Goal: Check status: Check status

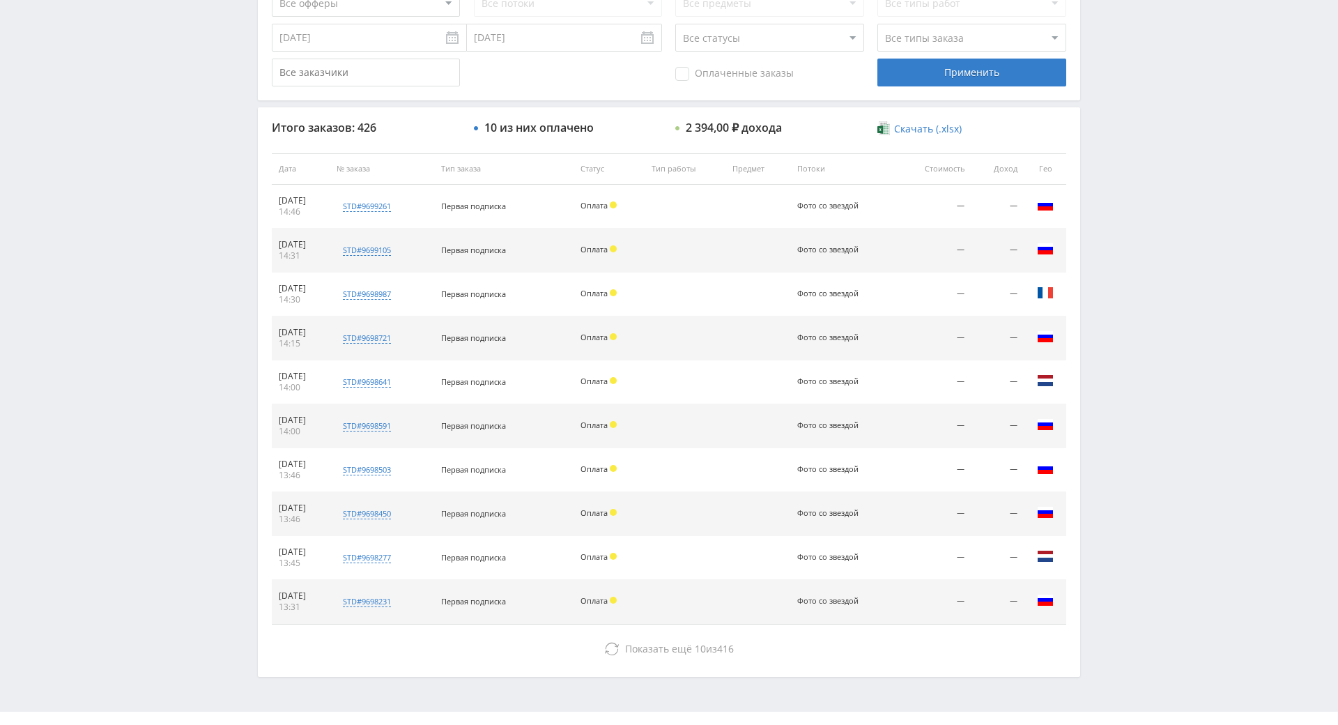
scroll to position [498, 0]
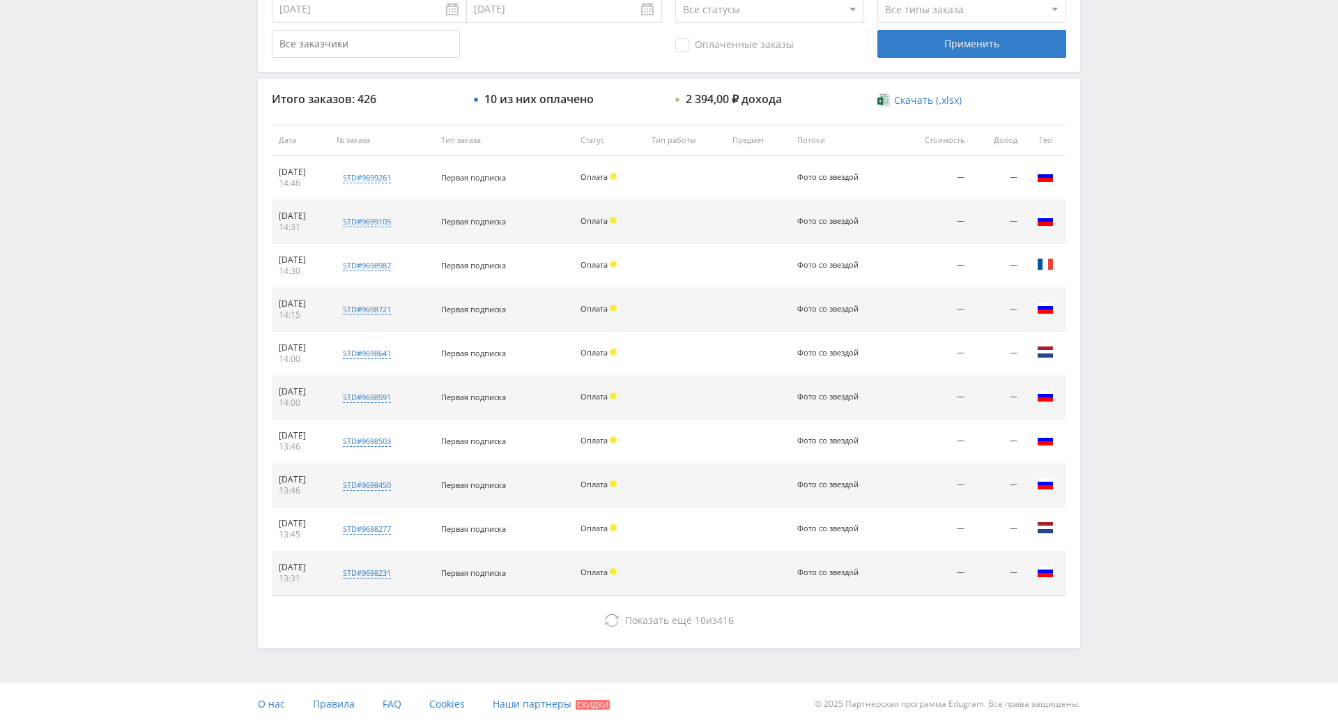
drag, startPoint x: 1158, startPoint y: 387, endPoint x: 1152, endPoint y: 440, distance: 53.3
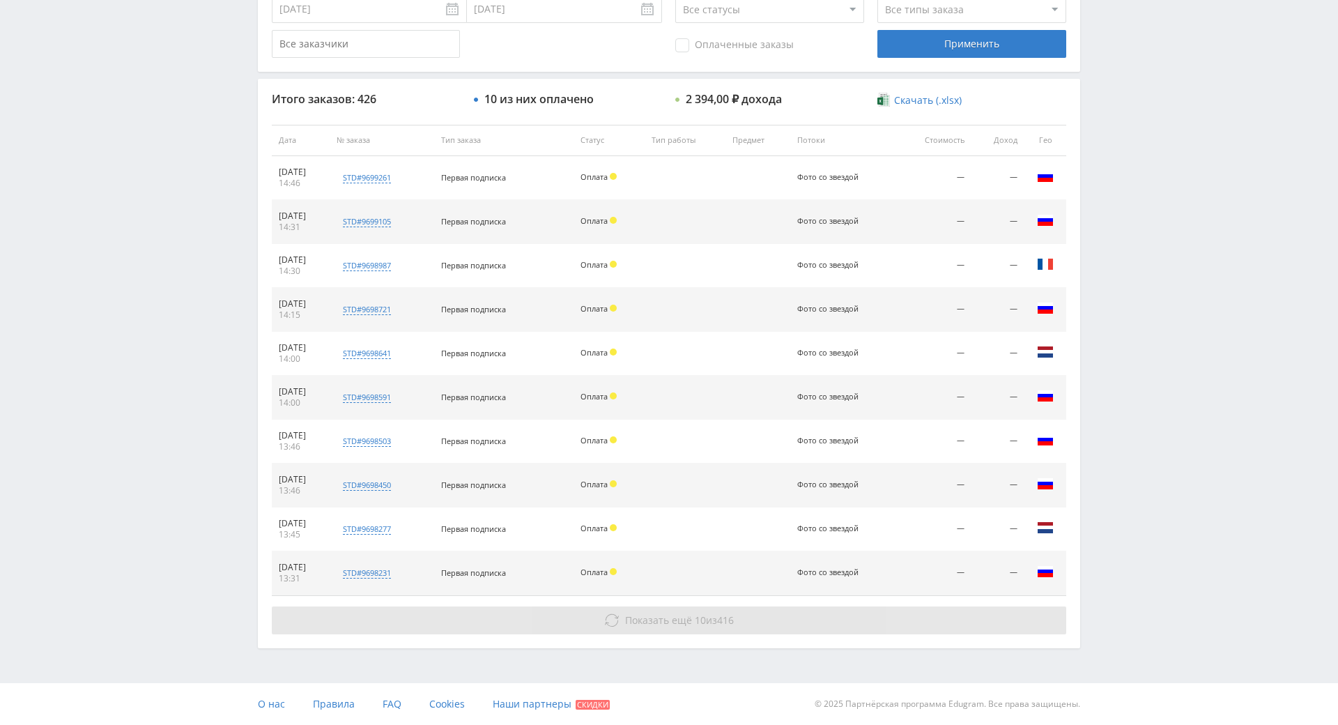
click at [746, 579] on div "Итого заказов: 426 10 из них оплачено 2 394,00 ₽ дохода Скачать (.xlsx) Дата № …" at bounding box center [669, 363] width 822 height 569
click at [746, 606] on button "Показать ещё 10 из 416" at bounding box center [669, 620] width 795 height 28
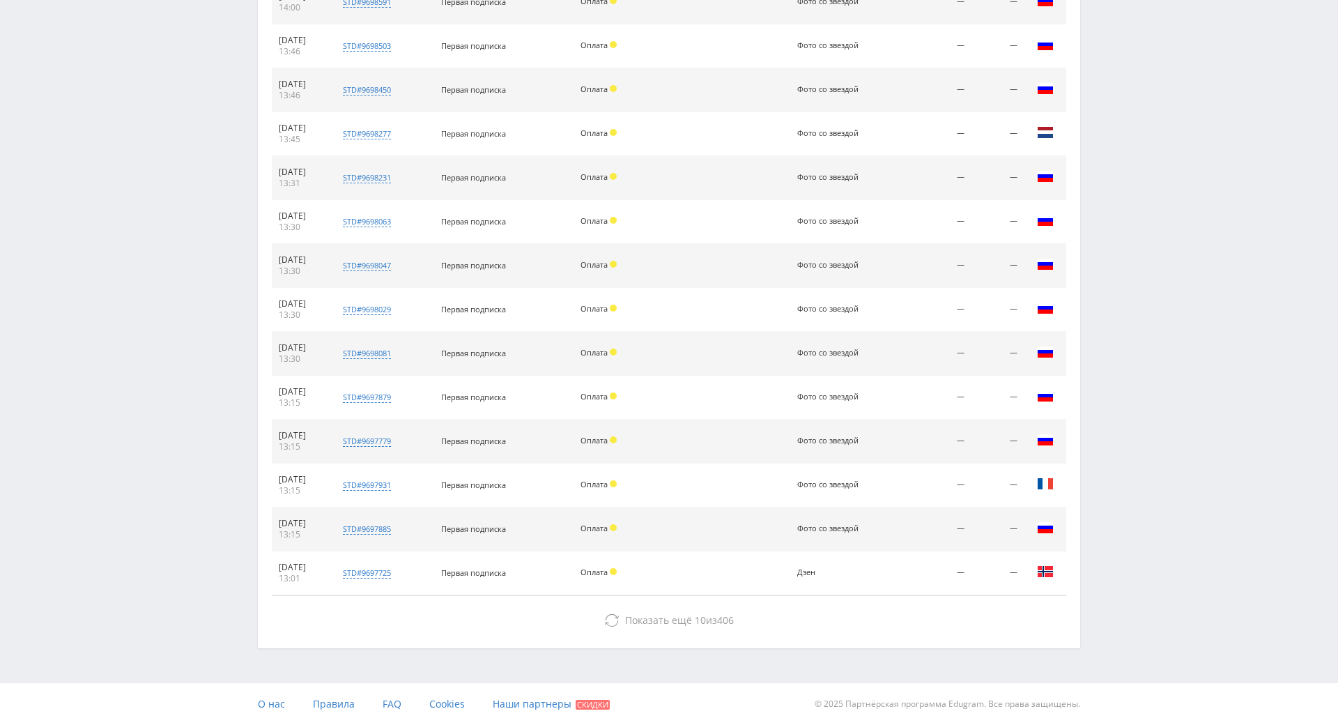
drag, startPoint x: 1118, startPoint y: 533, endPoint x: 1094, endPoint y: 606, distance: 76.3
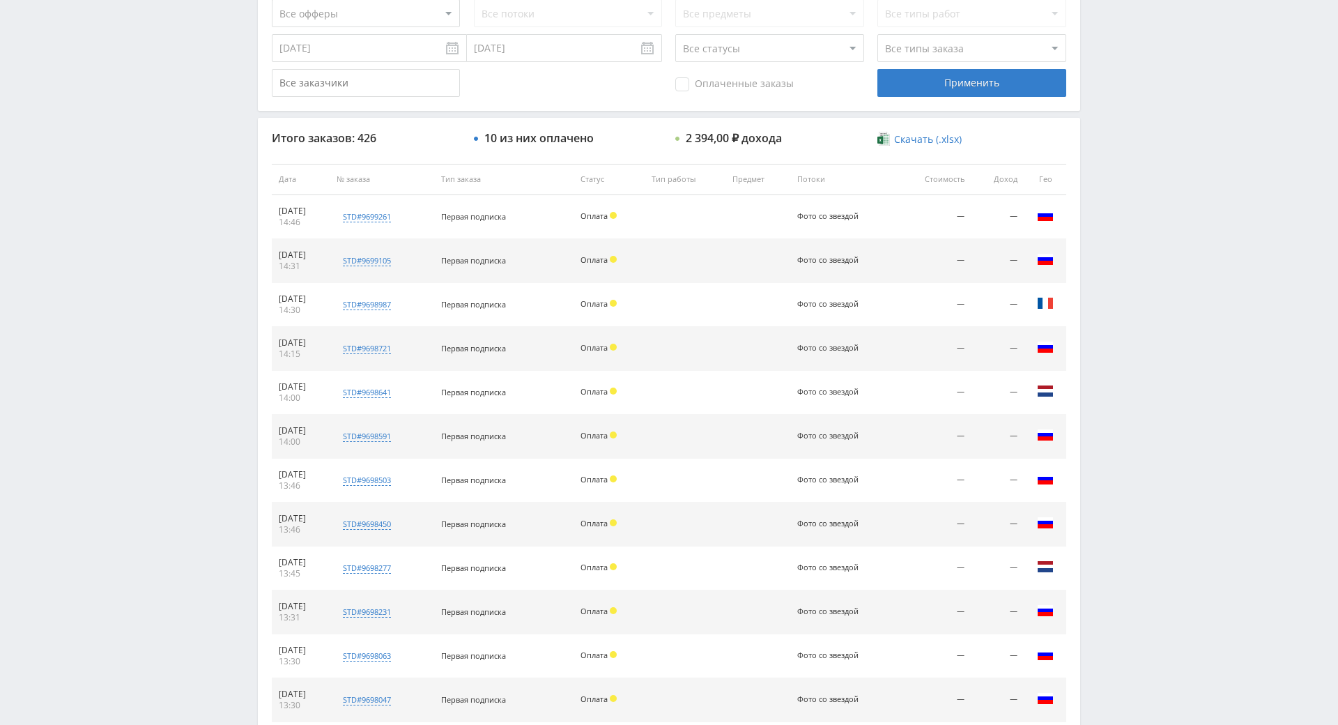
scroll to position [0, 0]
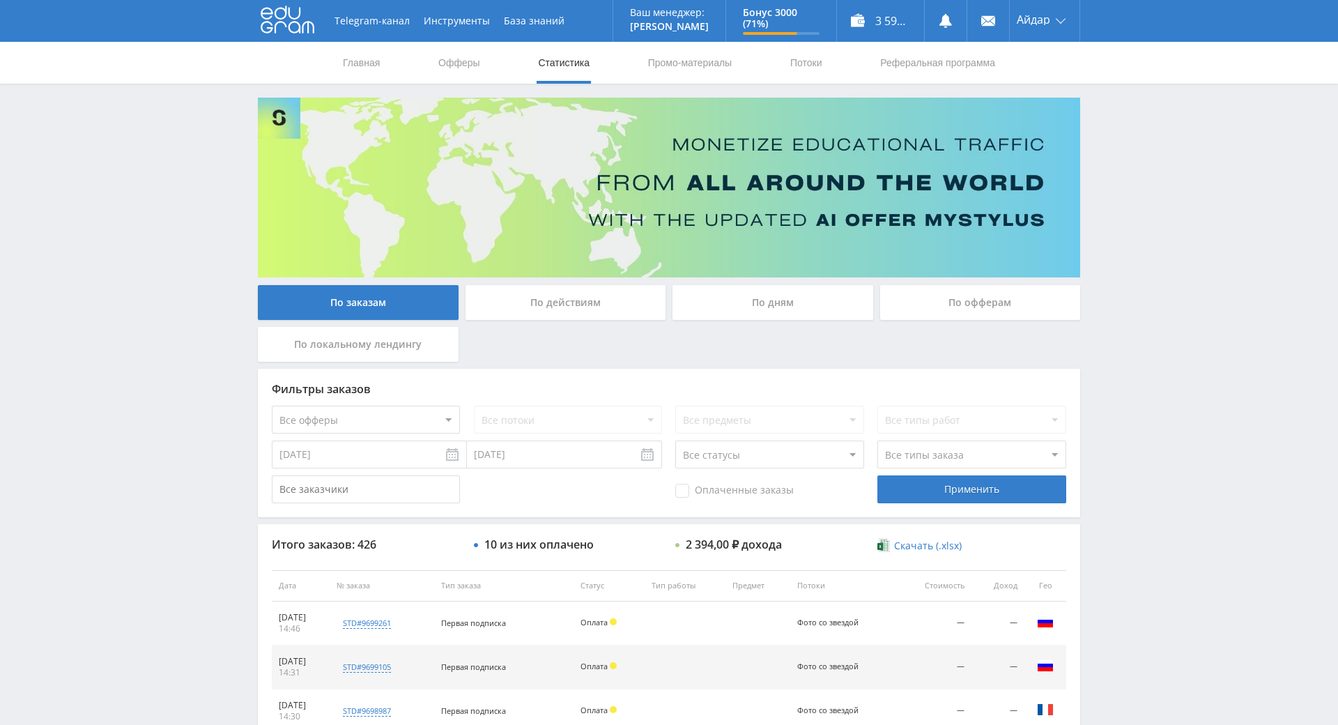
drag, startPoint x: 1096, startPoint y: 545, endPoint x: 1098, endPoint y: 342, distance: 203.5
click at [727, 495] on span "Оплаченные заказы" at bounding box center [734, 491] width 118 height 14
click at [0, 0] on input "Оплаченные заказы" at bounding box center [0, 0] width 0 height 0
click at [728, 490] on span "Оплаченные заказы" at bounding box center [734, 491] width 118 height 14
click at [0, 0] on input "Оплаченные заказы" at bounding box center [0, 0] width 0 height 0
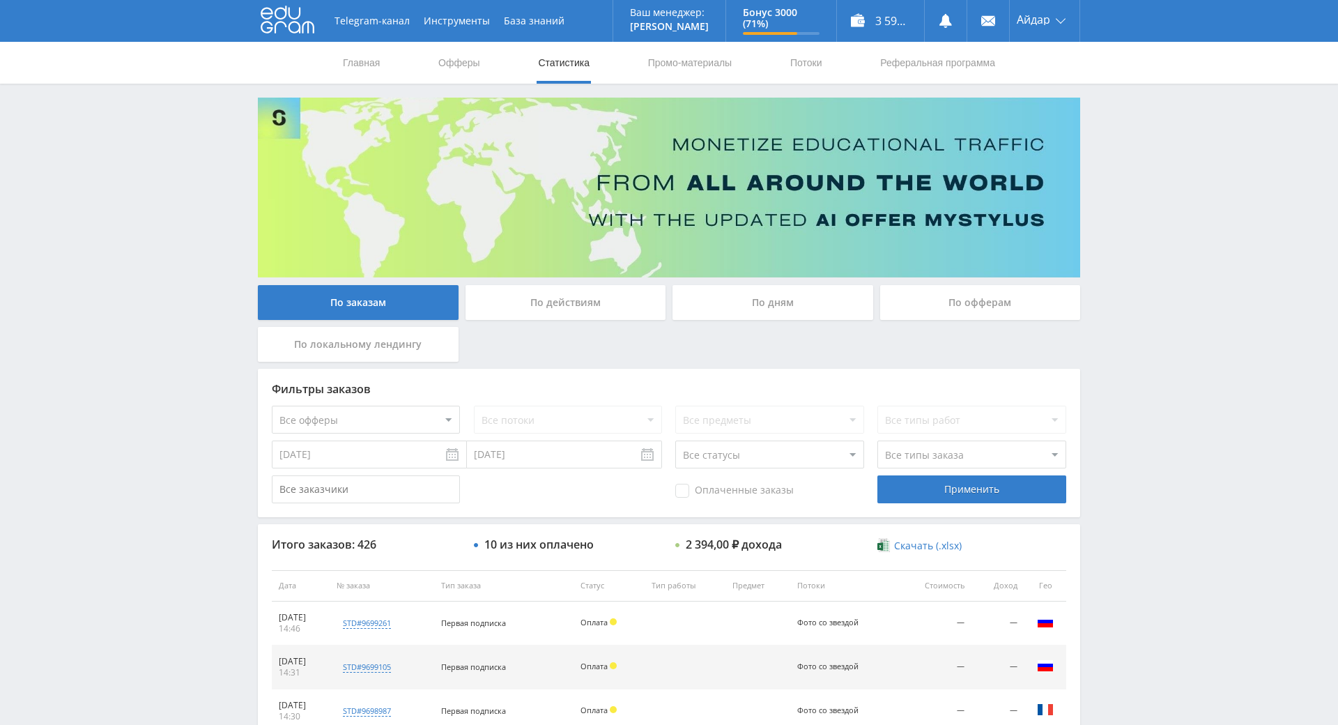
click at [790, 487] on div "Оплаченные заказы" at bounding box center [769, 489] width 188 height 28
click at [767, 496] on span "Оплаченные заказы" at bounding box center [734, 491] width 118 height 14
click at [0, 0] on input "Оплаченные заказы" at bounding box center [0, 0] width 0 height 0
click at [897, 487] on div "Применить" at bounding box center [972, 489] width 188 height 28
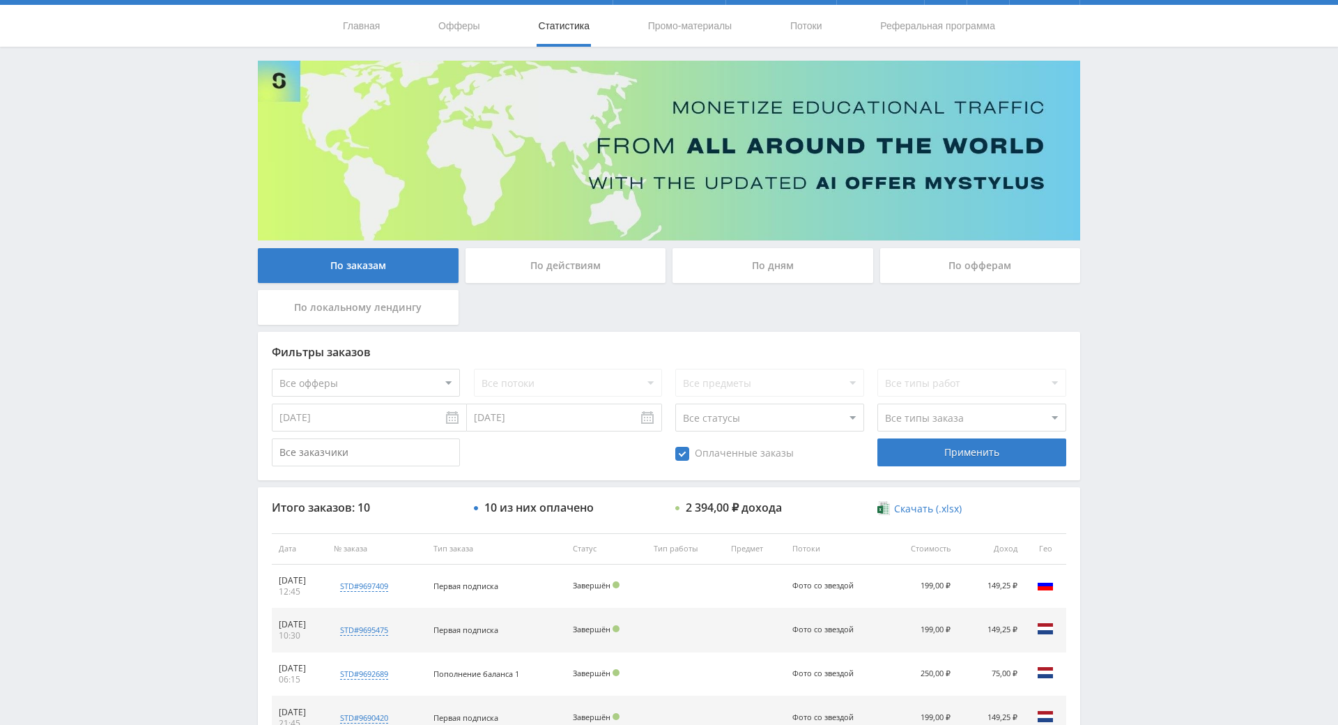
drag, startPoint x: 1144, startPoint y: 482, endPoint x: 1144, endPoint y: 491, distance: 8.4
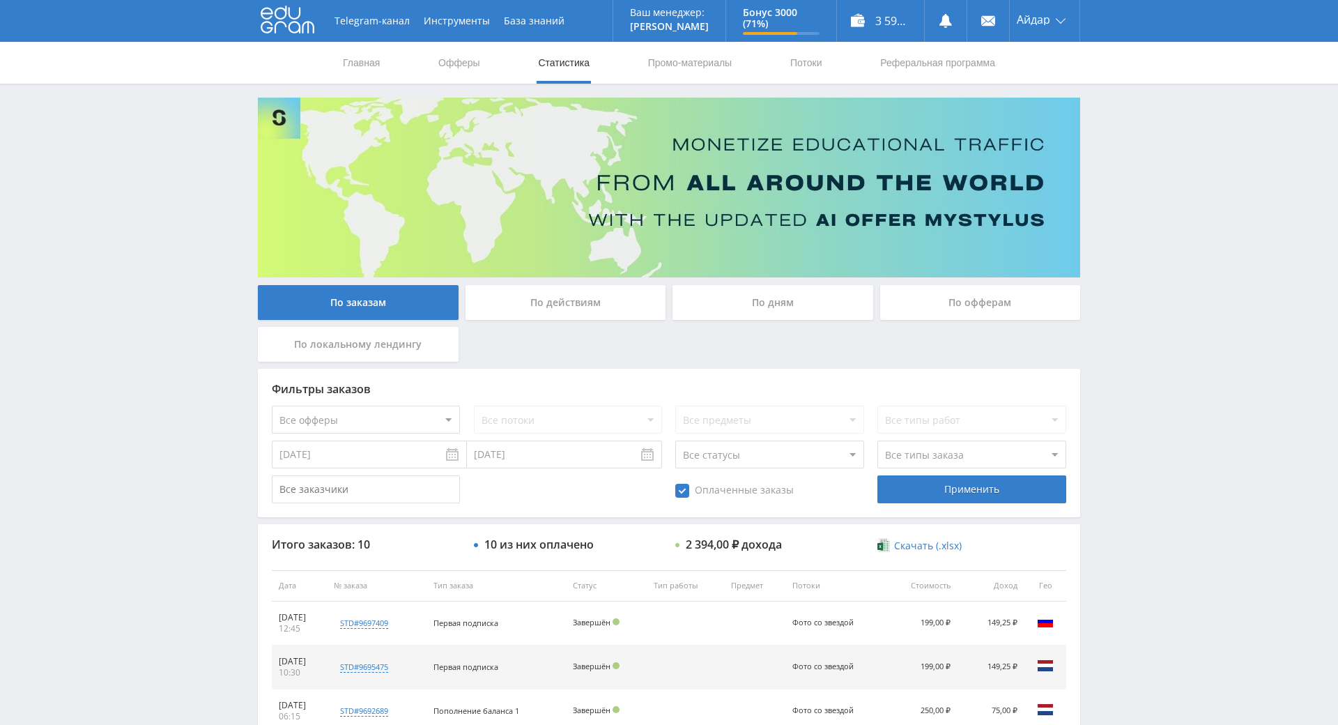
drag, startPoint x: 1142, startPoint y: 465, endPoint x: 1144, endPoint y: 327, distance: 138.0
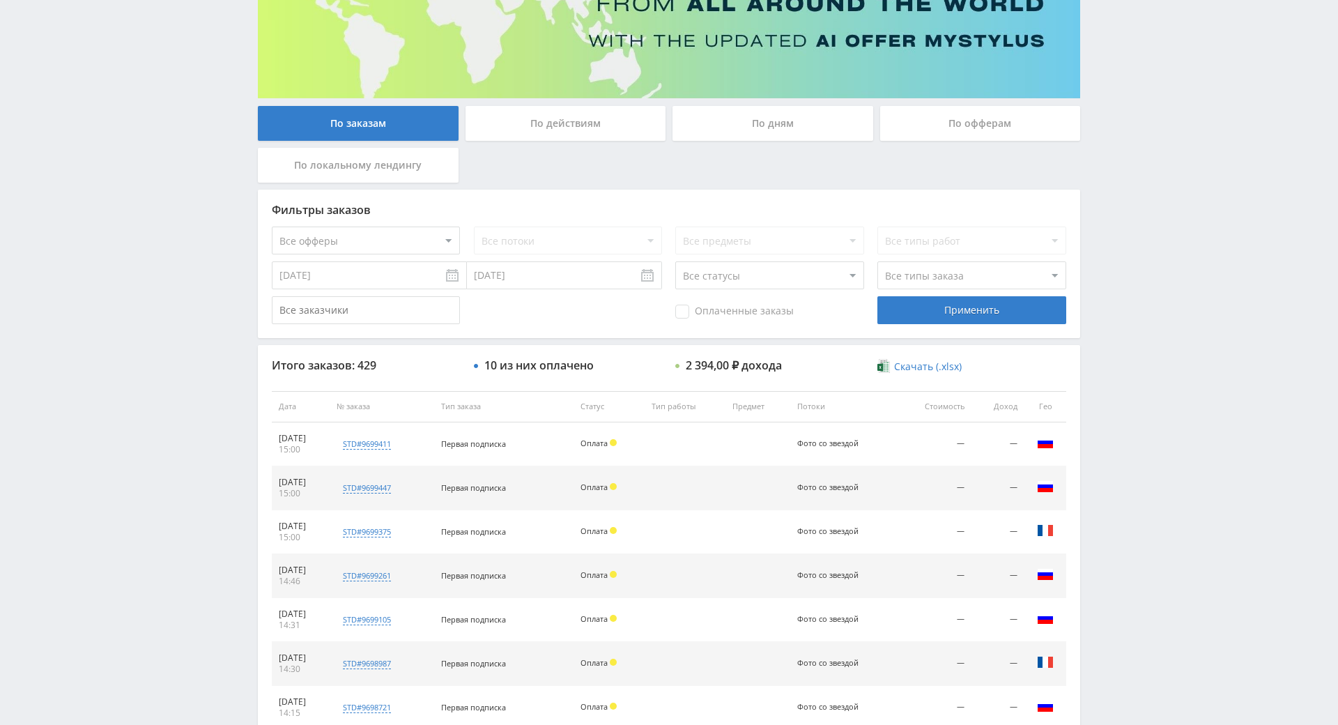
drag, startPoint x: 1169, startPoint y: 435, endPoint x: 1163, endPoint y: 510, distance: 75.5
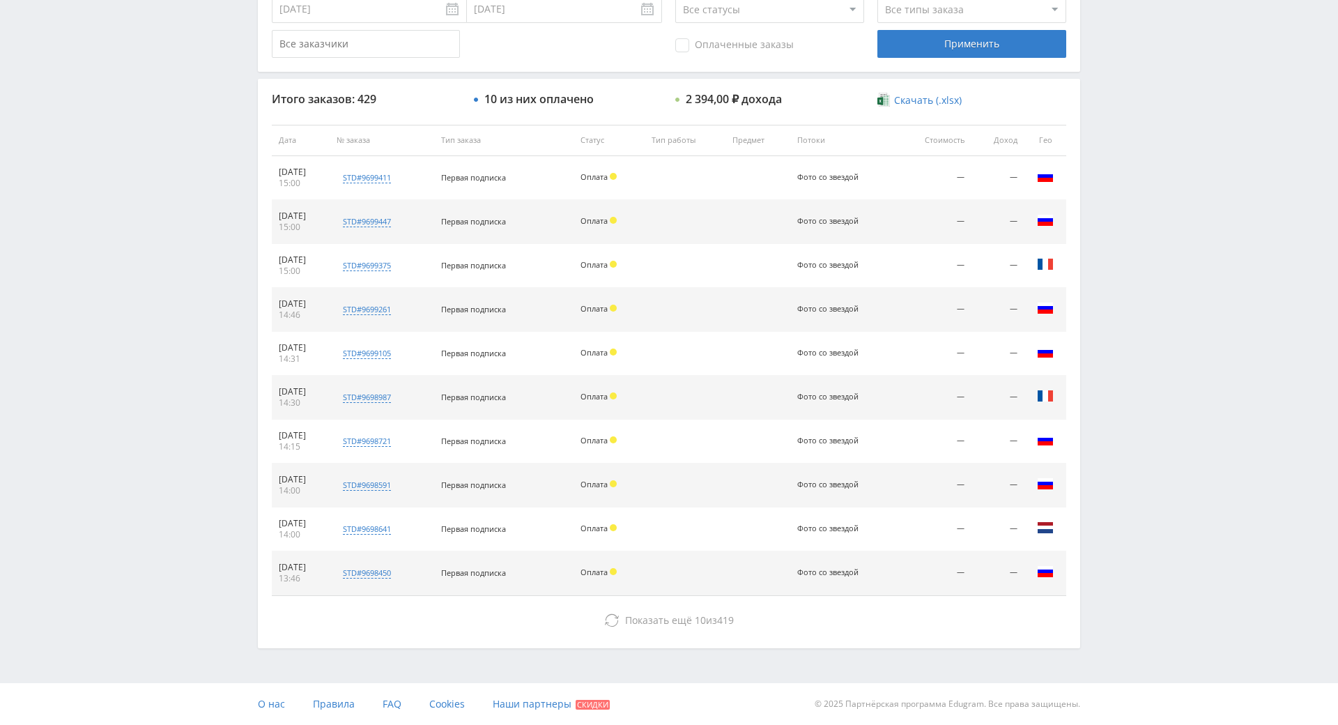
scroll to position [291, 0]
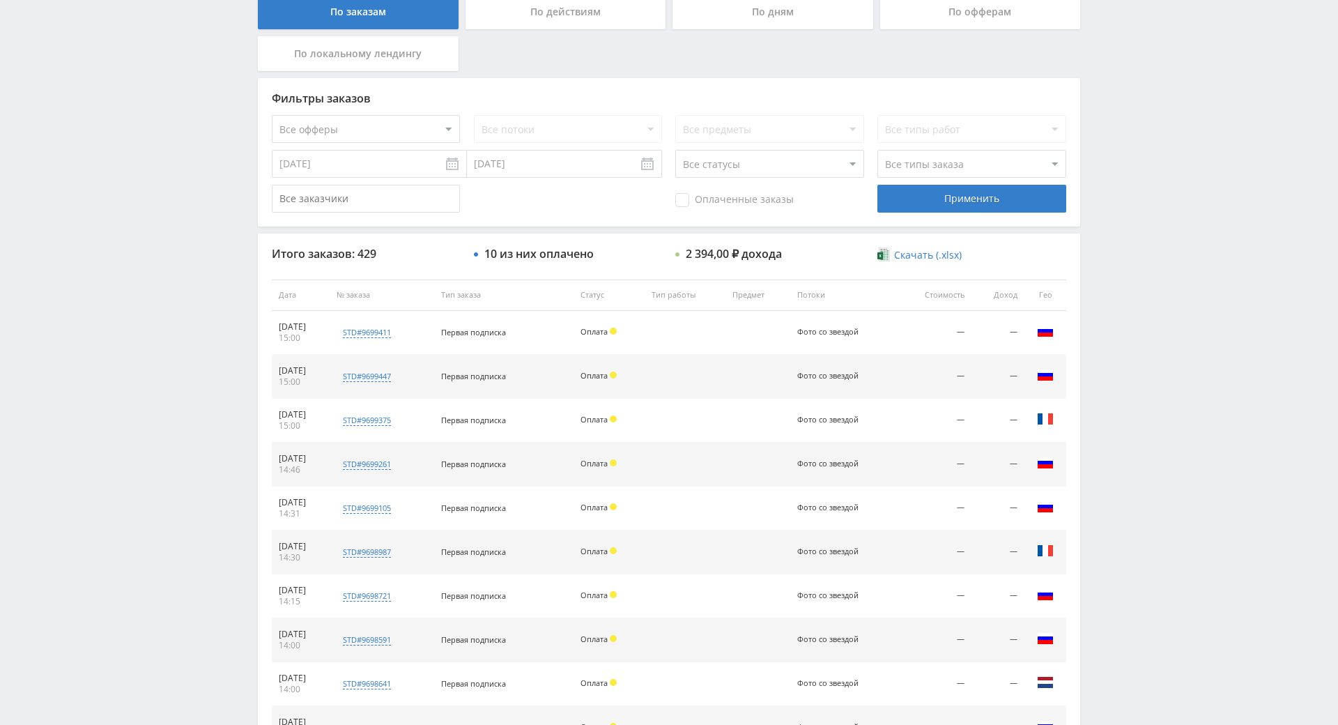
drag, startPoint x: 1162, startPoint y: 493, endPoint x: 1097, endPoint y: 344, distance: 162.6
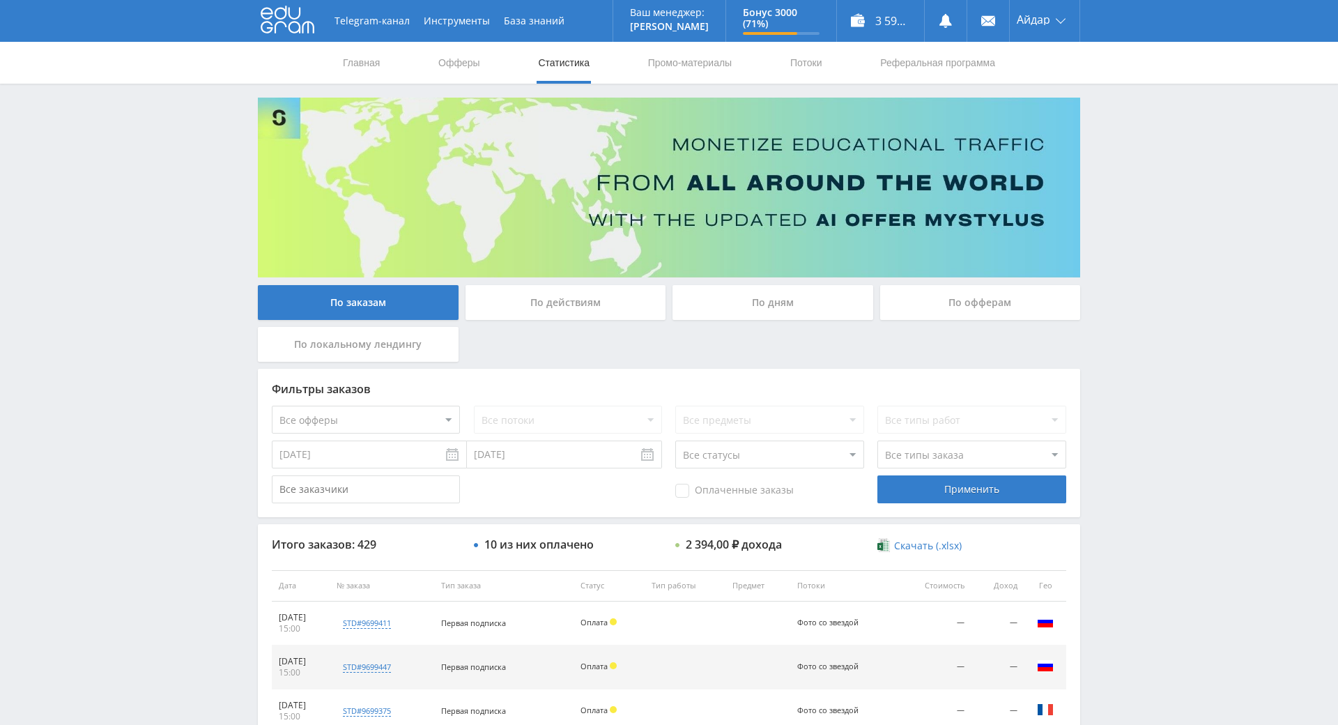
click at [692, 488] on span "Оплаченные заказы" at bounding box center [734, 491] width 118 height 14
click at [0, 0] on input "Оплаченные заказы" at bounding box center [0, 0] width 0 height 0
click at [940, 495] on div "Применить" at bounding box center [972, 489] width 188 height 28
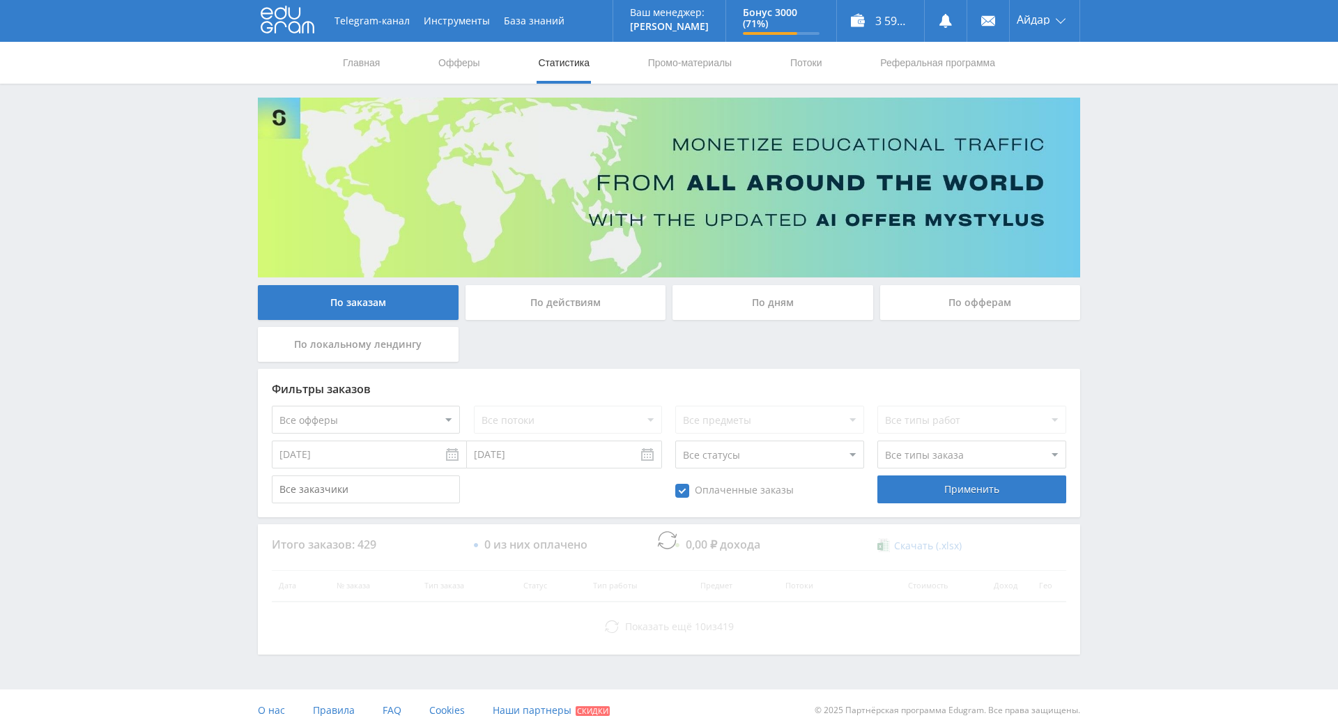
drag, startPoint x: 1248, startPoint y: 441, endPoint x: 1230, endPoint y: 429, distance: 21.7
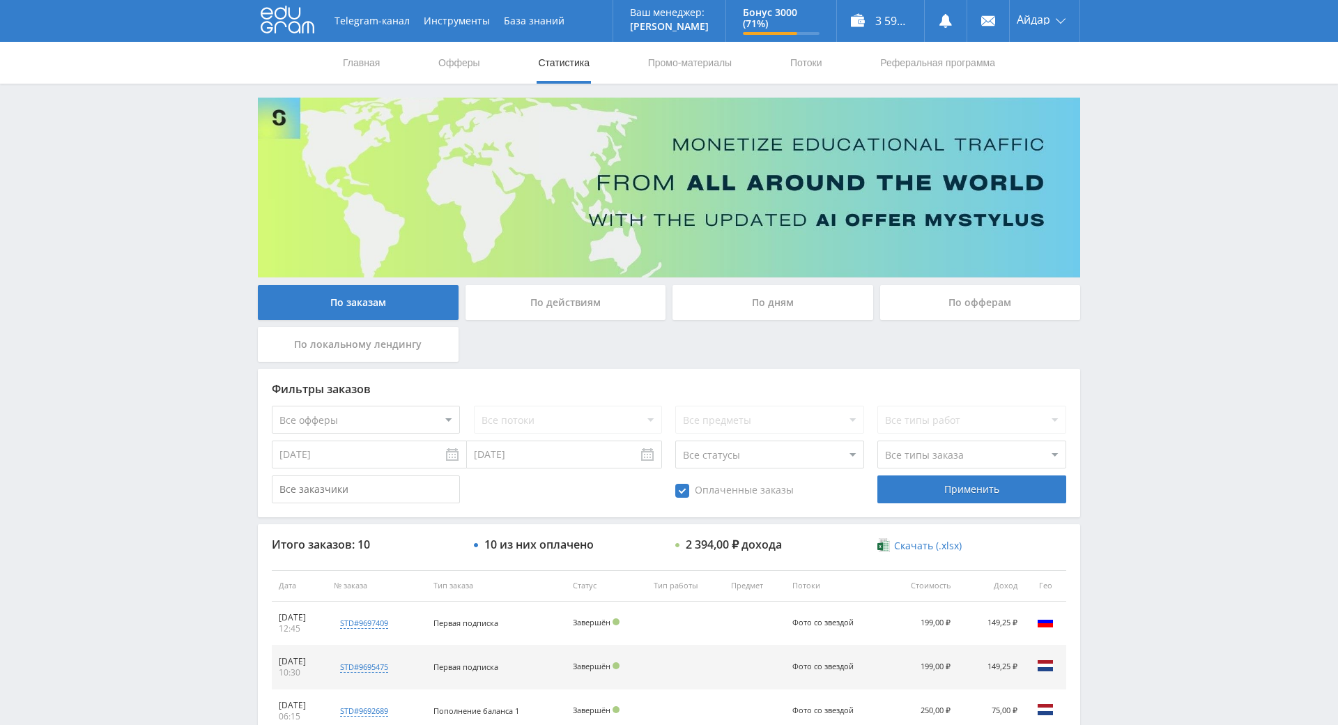
drag, startPoint x: 1188, startPoint y: 363, endPoint x: 1183, endPoint y: 386, distance: 23.5
click at [1186, 366] on div "Telegram-канал Инструменты База знаний Ваш менеджер: Alex Alex Online @edugram_…" at bounding box center [669, 571] width 1338 height 1142
click at [1185, 392] on div "Telegram-канал Инструменты База знаний Ваш менеджер: Alex Alex Online @edugram_…" at bounding box center [669, 571] width 1338 height 1142
drag, startPoint x: 1141, startPoint y: 371, endPoint x: 1123, endPoint y: 323, distance: 51.4
click at [1123, 323] on div "Telegram-канал Инструменты База знаний Ваш менеджер: Alex Alex Online @edugram_…" at bounding box center [669, 571] width 1338 height 1142
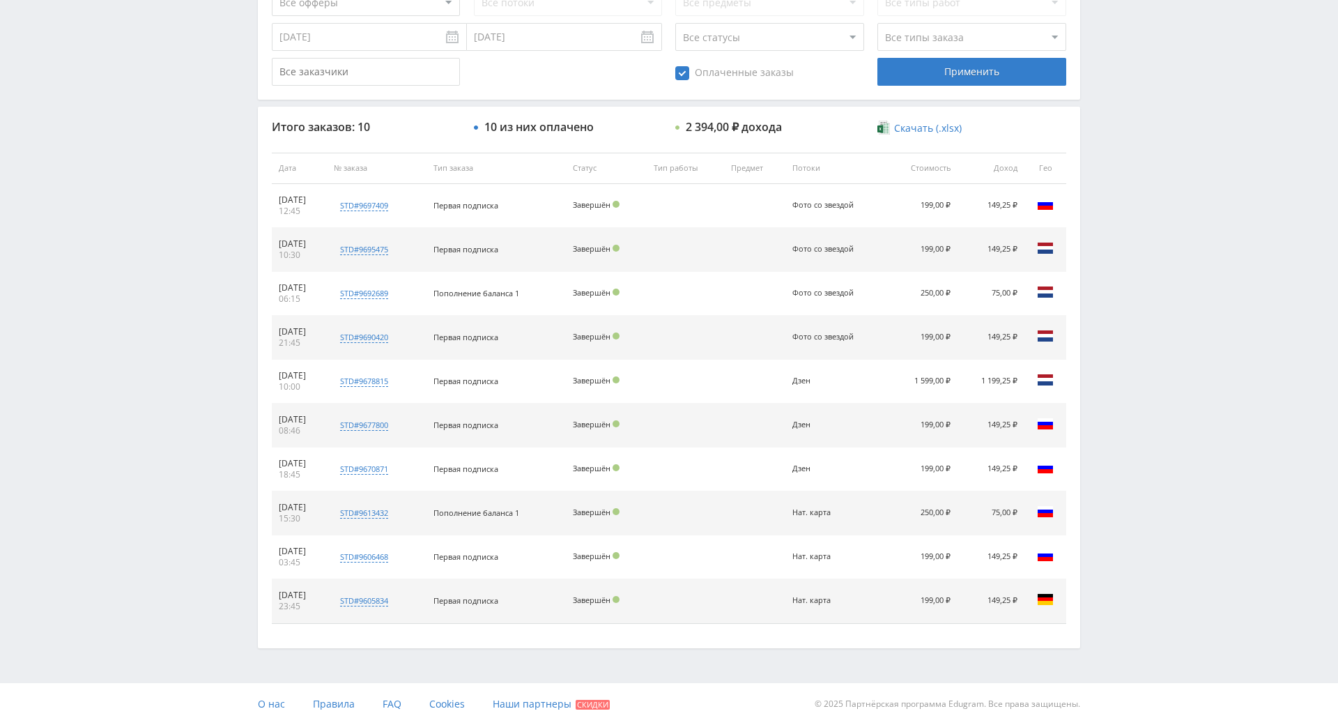
scroll to position [470, 0]
drag, startPoint x: 1123, startPoint y: 351, endPoint x: 1112, endPoint y: 370, distance: 21.5
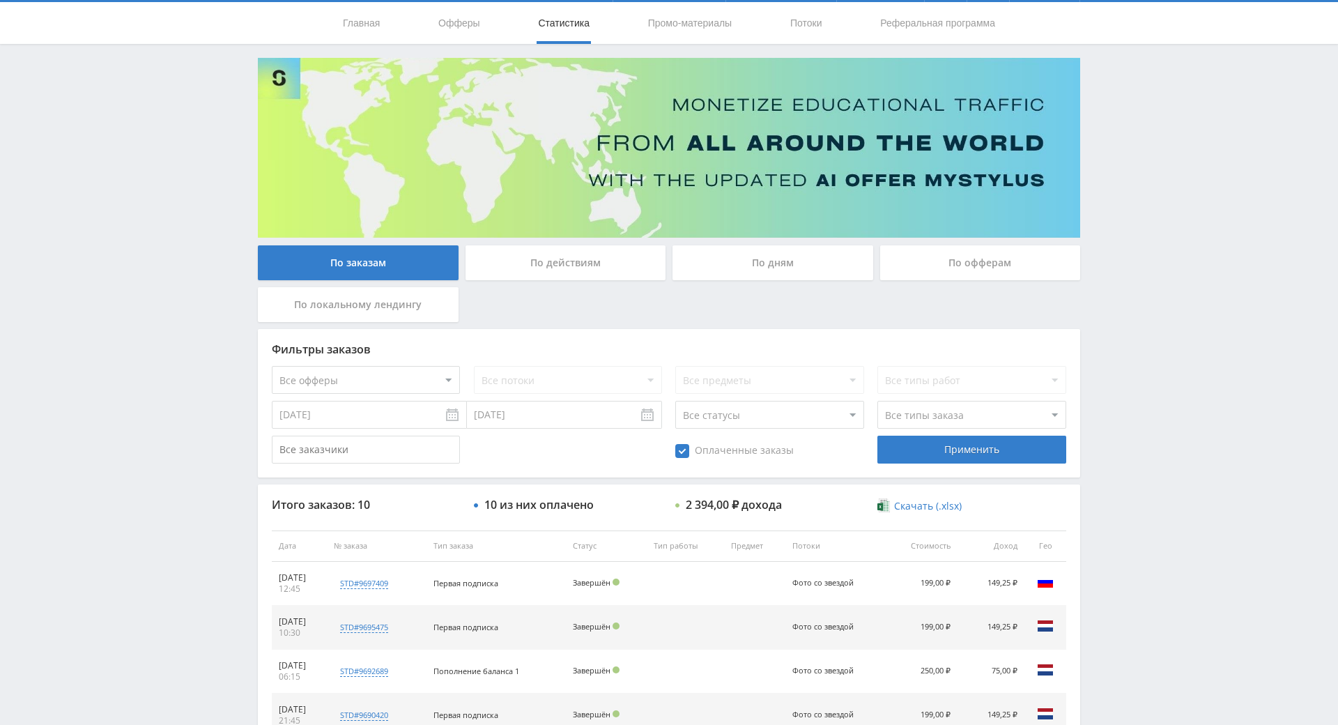
scroll to position [0, 0]
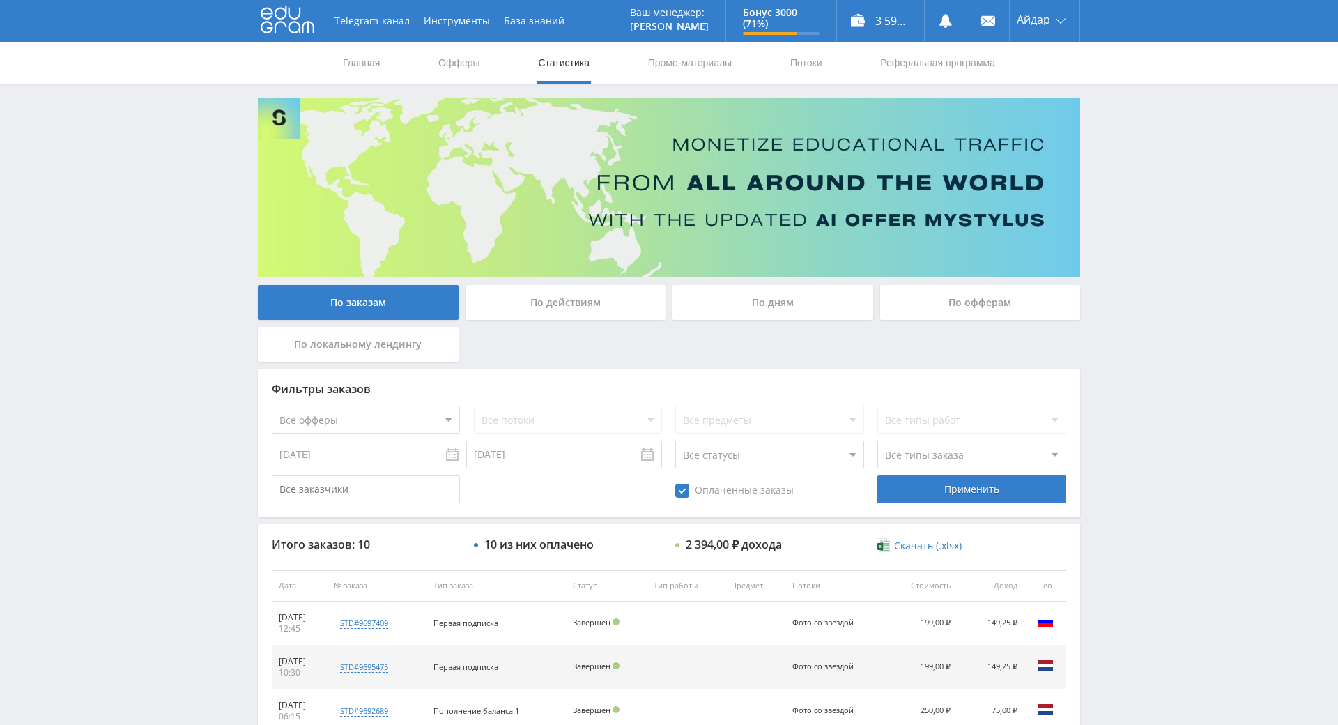
drag, startPoint x: 1112, startPoint y: 473, endPoint x: 1109, endPoint y: 273, distance: 199.4
drag, startPoint x: 1135, startPoint y: 421, endPoint x: 1114, endPoint y: 353, distance: 71.4
click at [1114, 353] on div "Telegram-канал Инструменты База знаний Ваш менеджер: Alex Alex Online @edugram_…" at bounding box center [669, 571] width 1338 height 1142
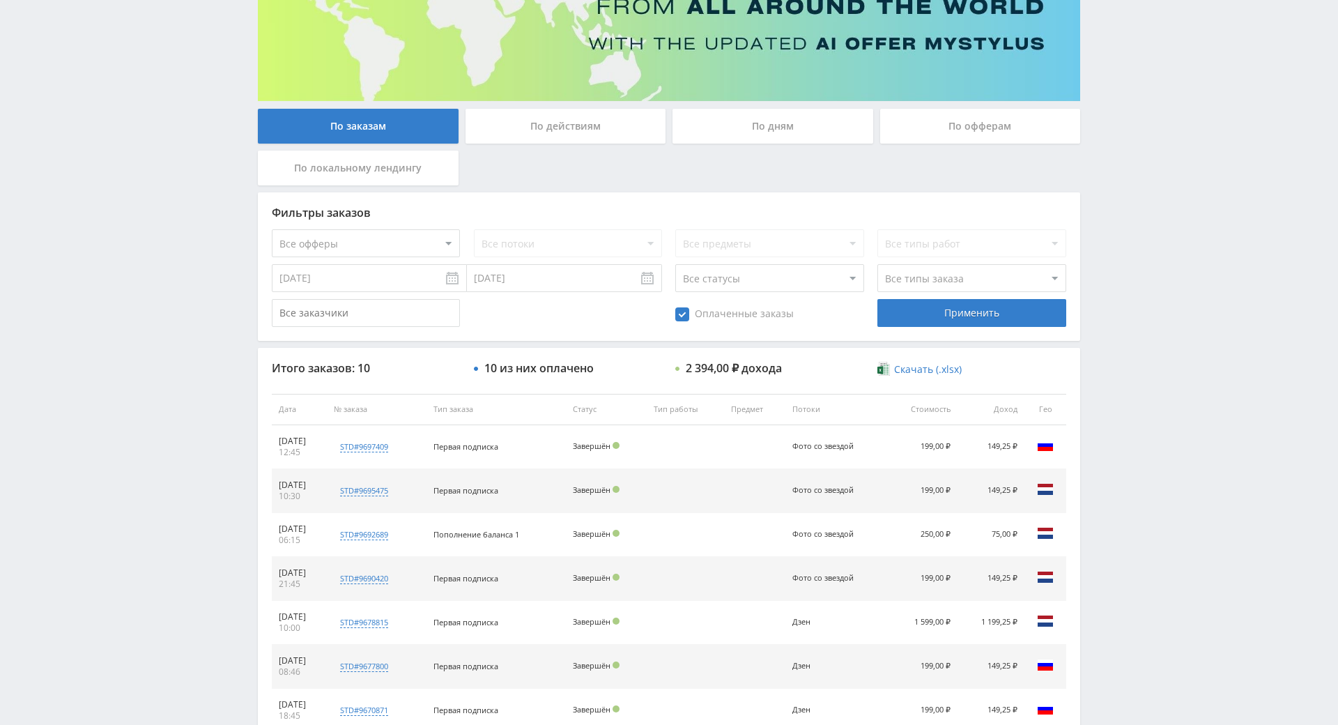
scroll to position [429, 0]
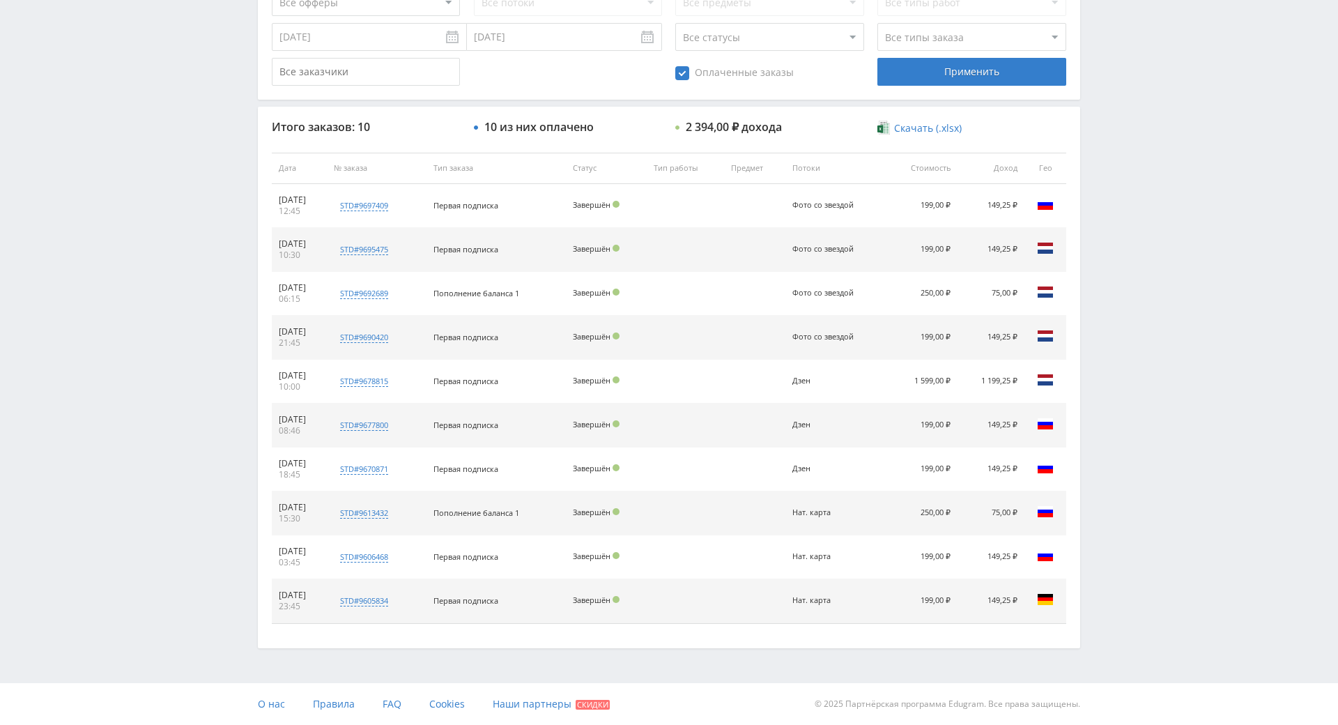
drag, startPoint x: 1110, startPoint y: 362, endPoint x: 1128, endPoint y: 436, distance: 75.9
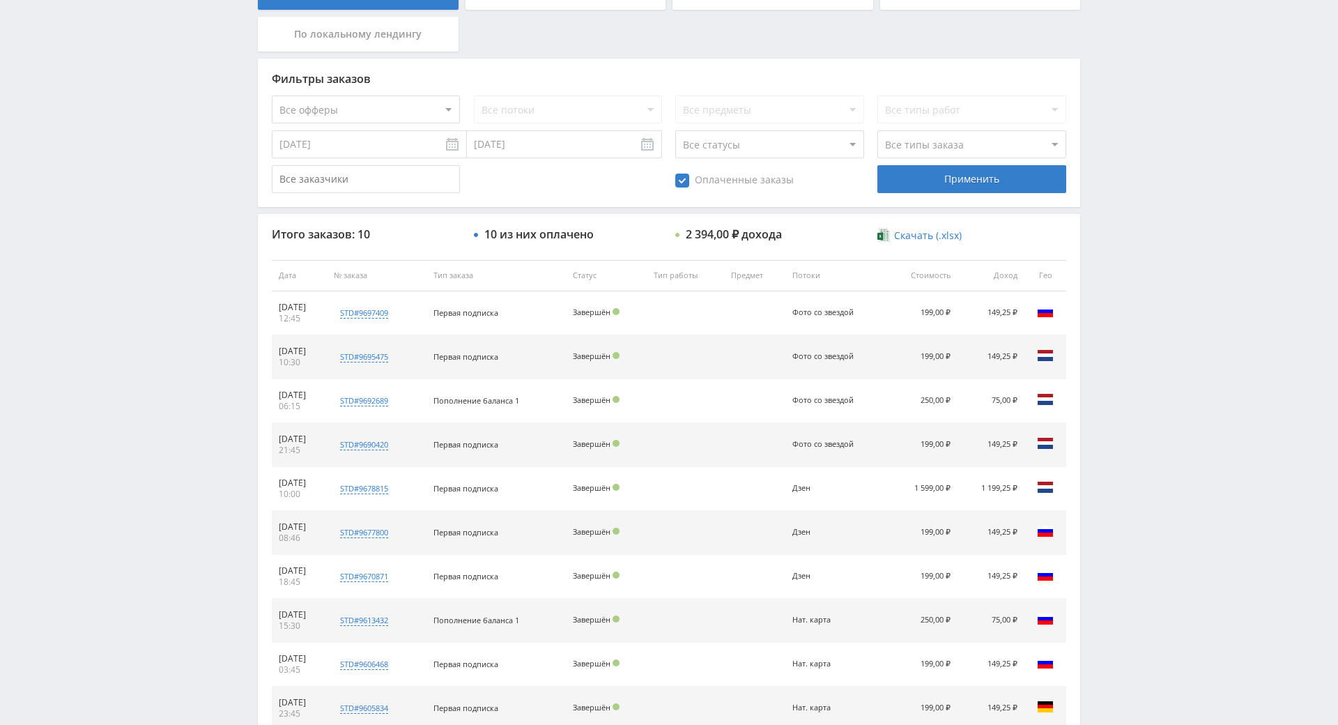
scroll to position [76, 0]
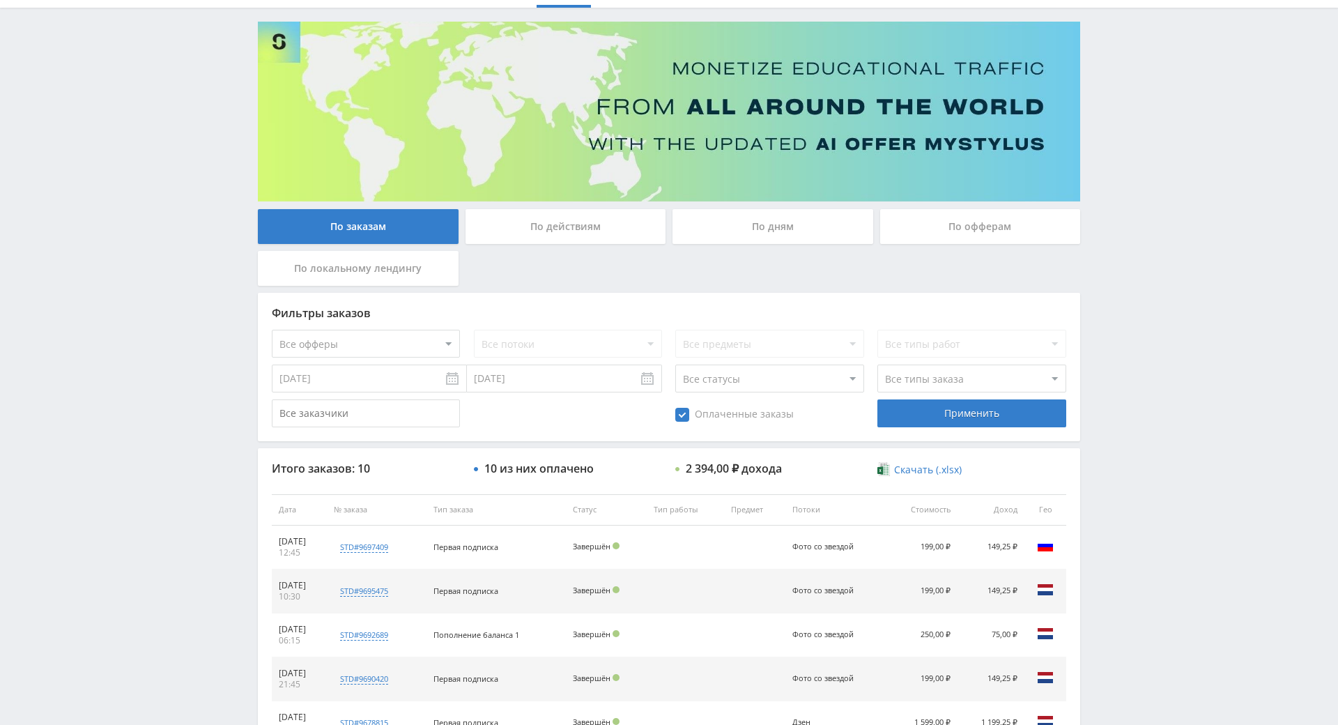
drag, startPoint x: 1153, startPoint y: 494, endPoint x: 1155, endPoint y: 378, distance: 116.4
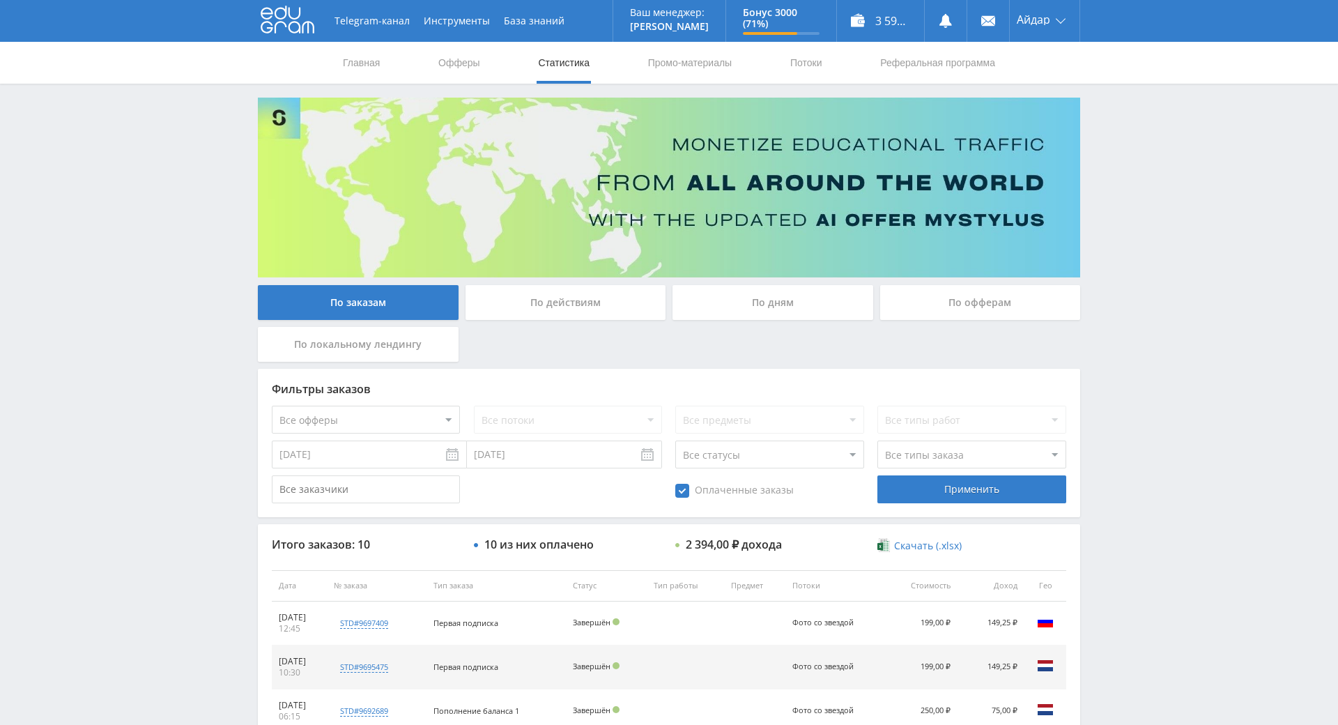
click at [1134, 351] on div "Telegram-канал Инструменты База знаний Ваш менеджер: Alex Alex Online @edugram_…" at bounding box center [669, 571] width 1338 height 1142
drag, startPoint x: 1135, startPoint y: 355, endPoint x: 1112, endPoint y: 340, distance: 27.6
click at [1112, 340] on div "Telegram-канал Инструменты База знаний Ваш менеджер: Alex Alex Online @edugram_…" at bounding box center [669, 571] width 1338 height 1142
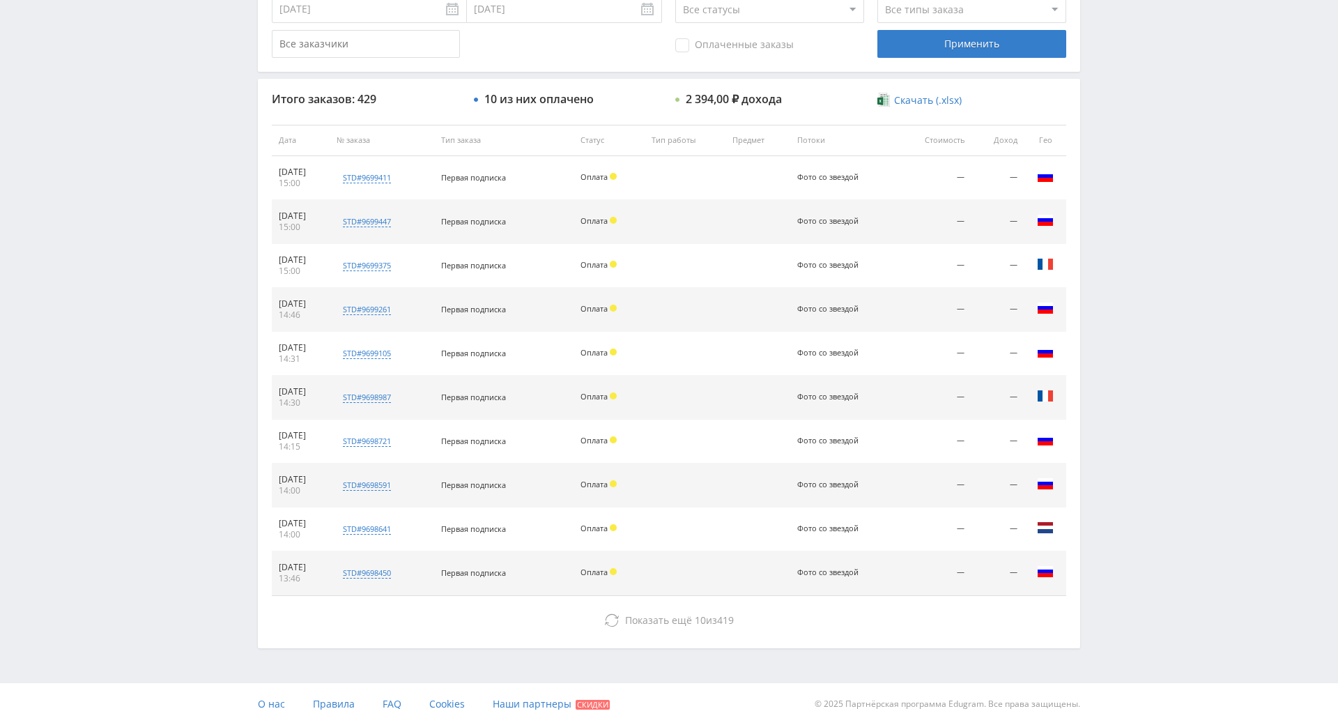
scroll to position [498, 0]
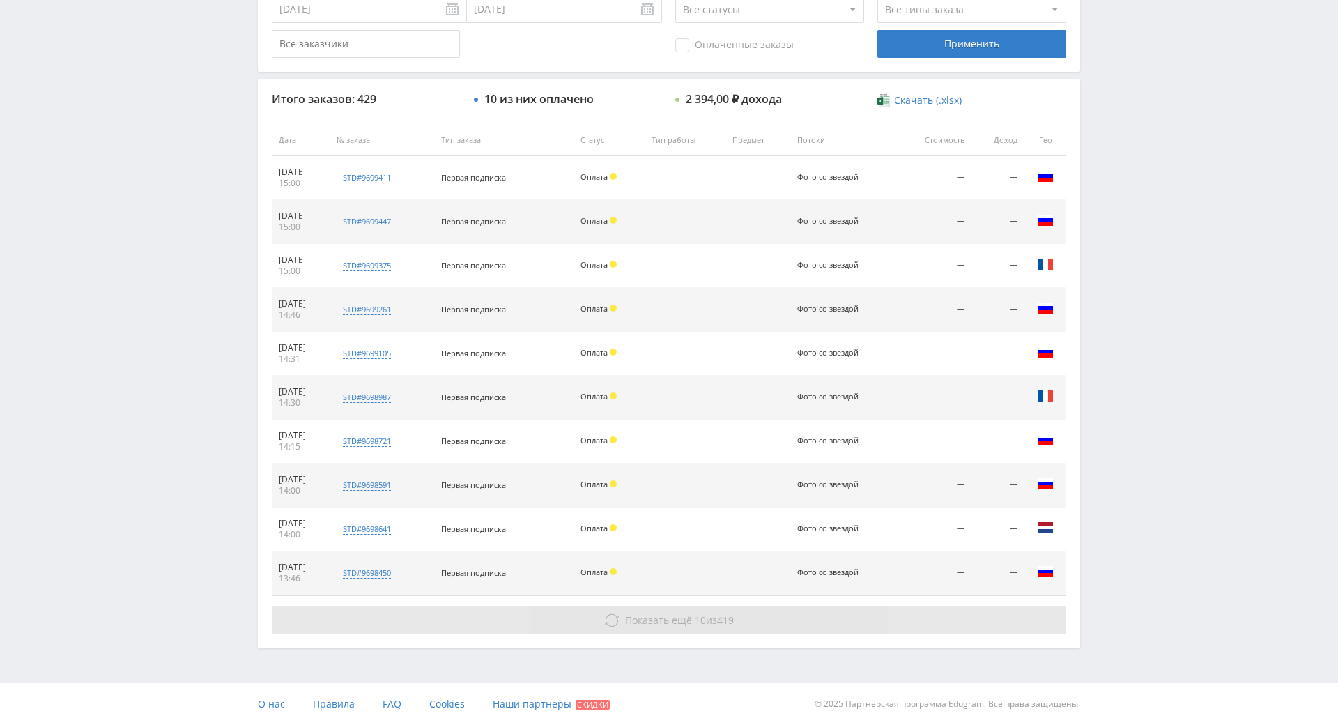
click at [605, 613] on icon at bounding box center [612, 620] width 14 height 14
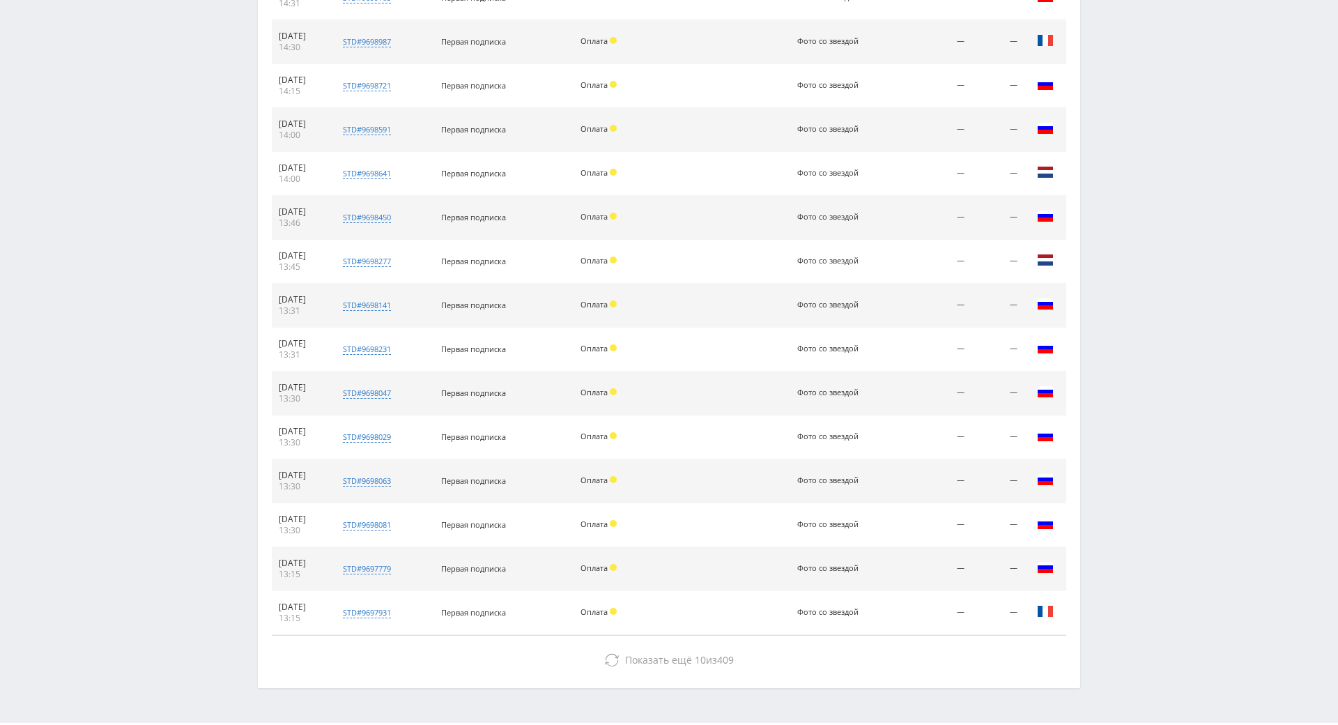
scroll to position [894, 0]
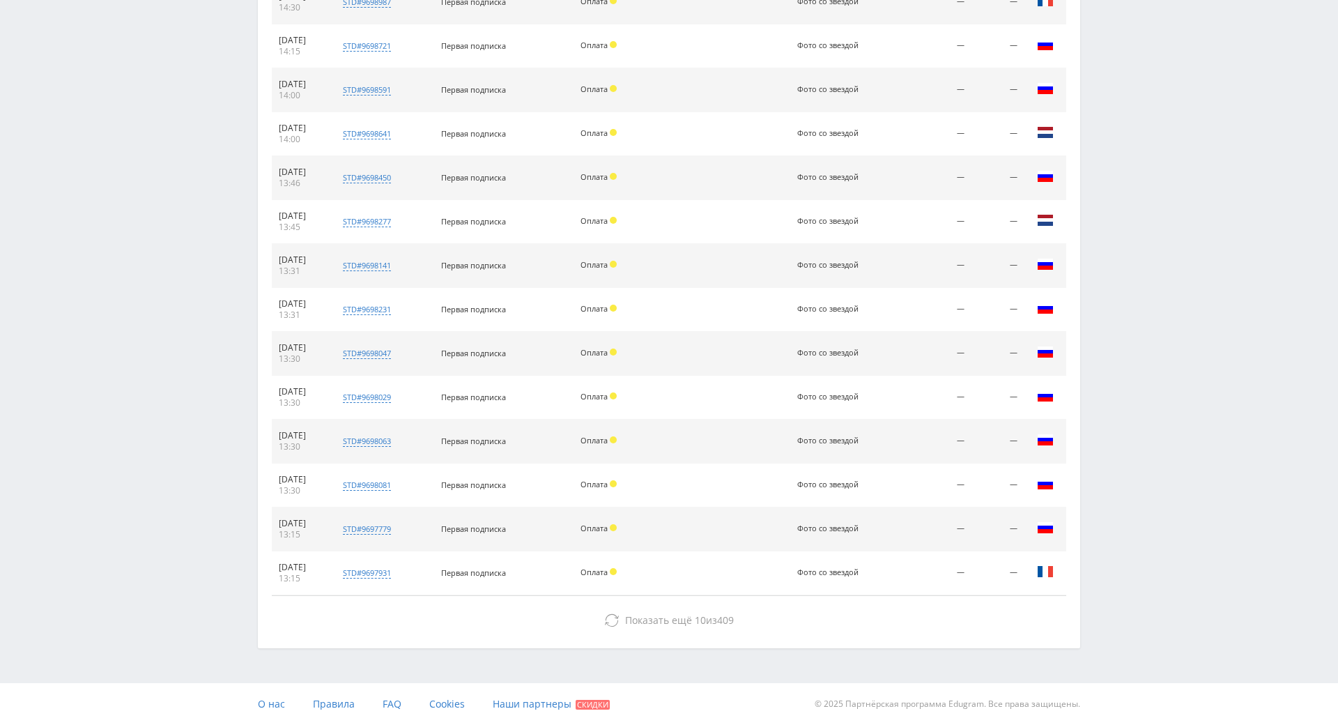
drag, startPoint x: 156, startPoint y: 437, endPoint x: 224, endPoint y: 482, distance: 81.4
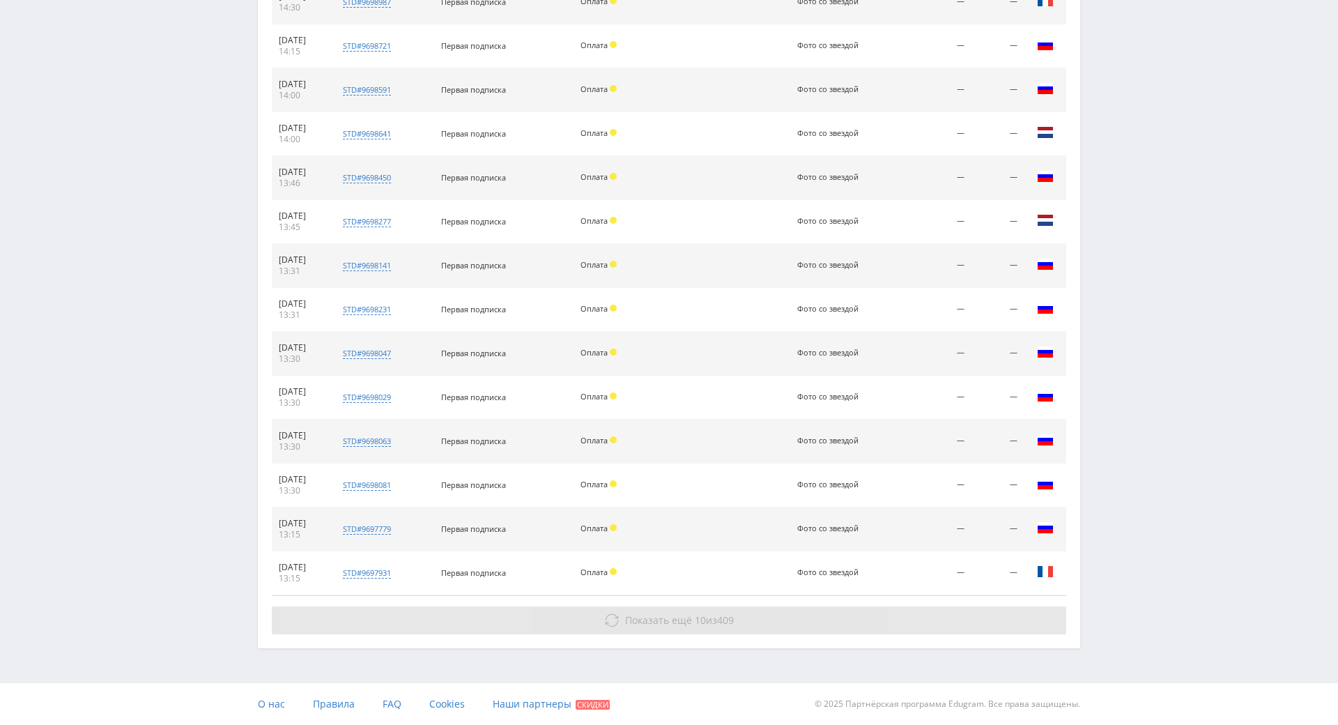
click at [445, 606] on button "Показать ещё 10 из 409" at bounding box center [669, 620] width 795 height 28
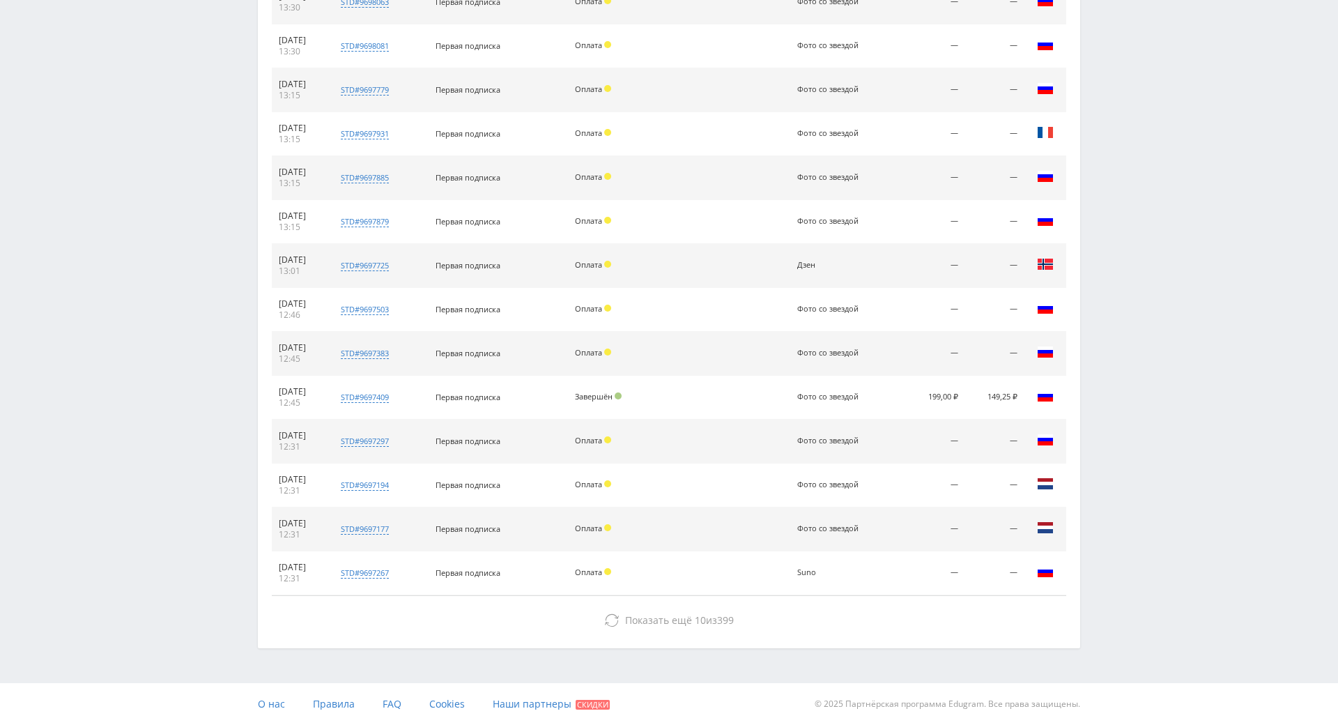
drag, startPoint x: 70, startPoint y: 378, endPoint x: 112, endPoint y: 412, distance: 53.5
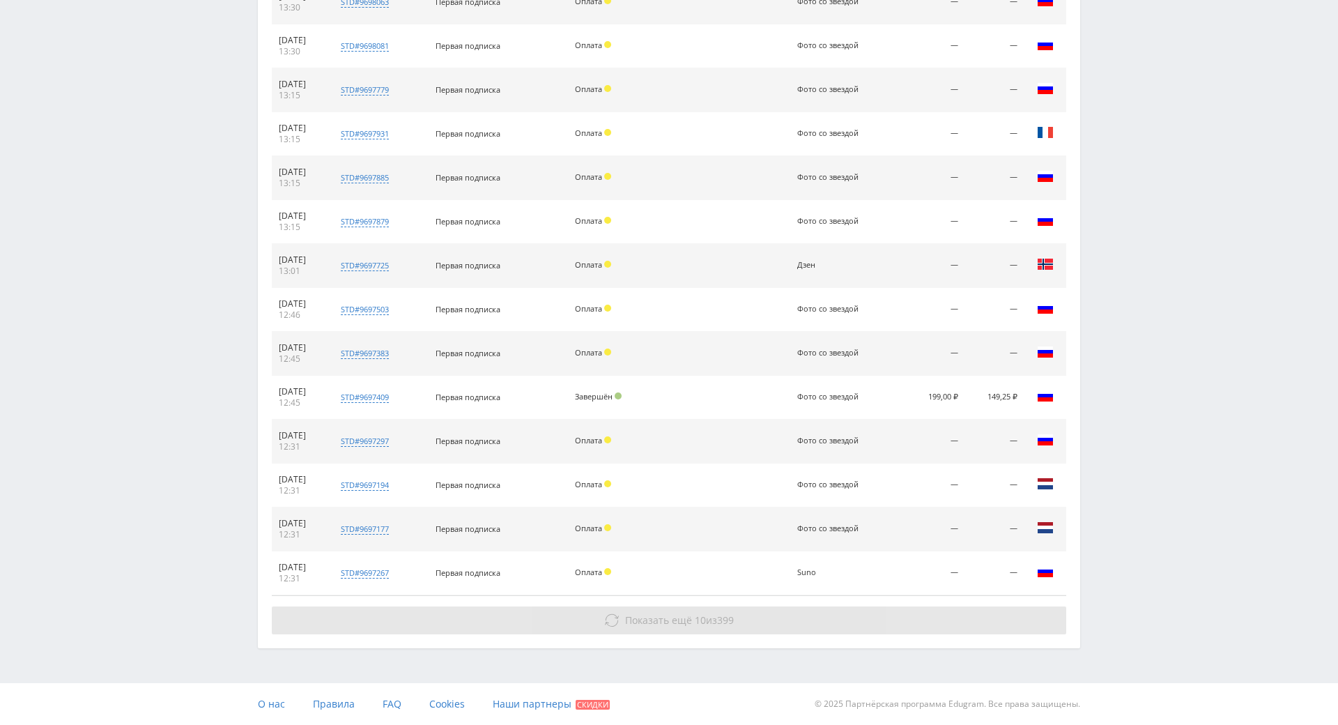
click at [442, 606] on button "Показать ещё 10 из 399" at bounding box center [669, 620] width 795 height 28
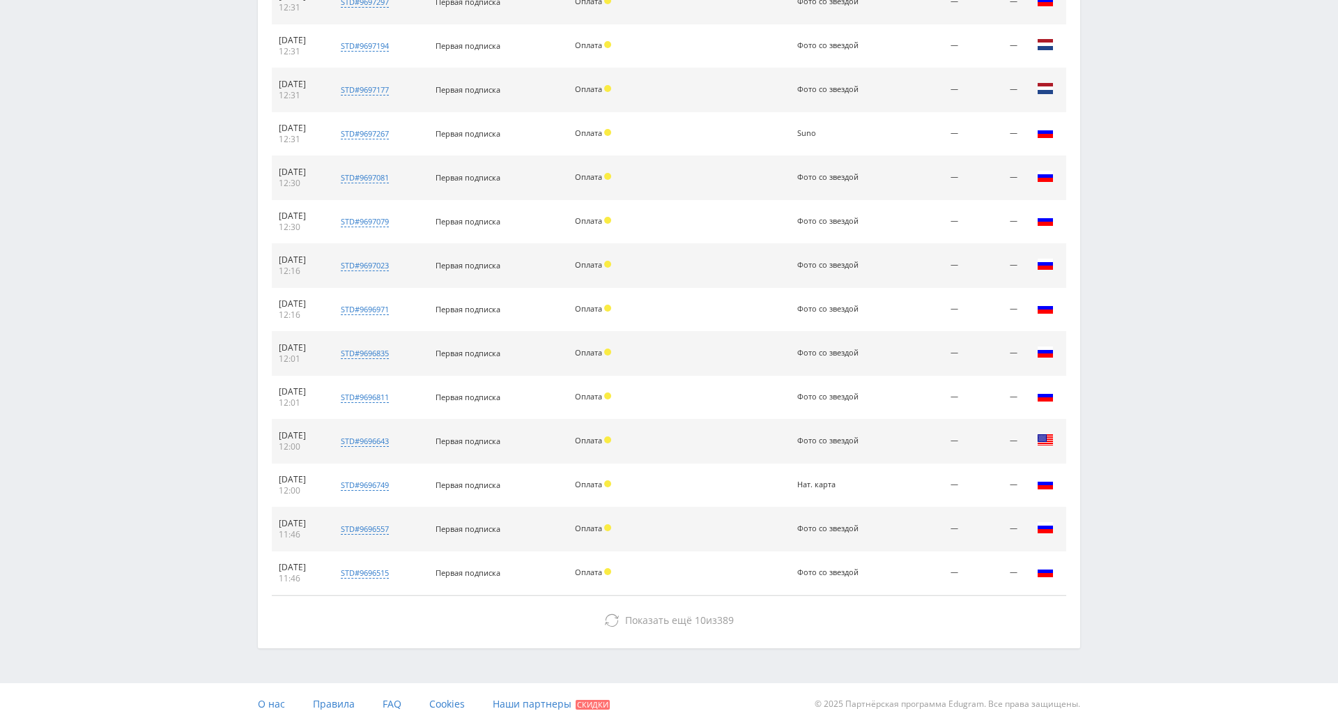
drag, startPoint x: 1173, startPoint y: 631, endPoint x: 1163, endPoint y: 644, distance: 16.3
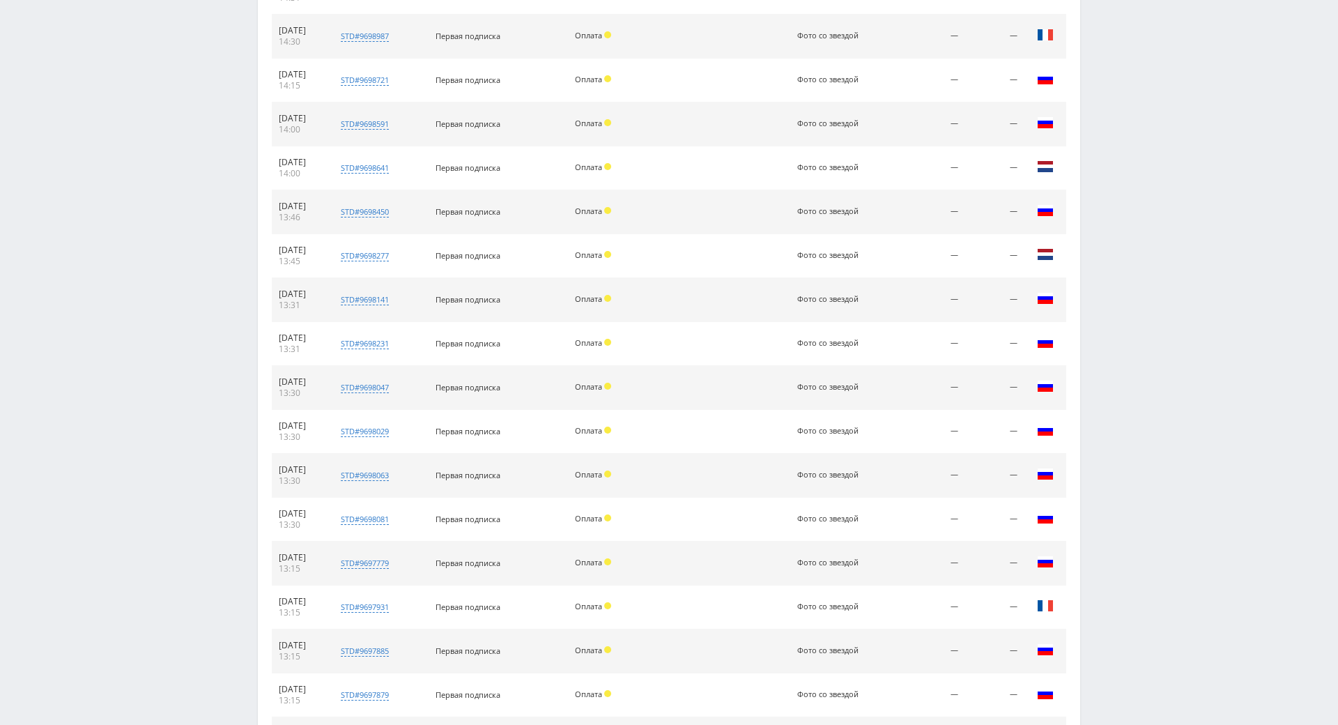
scroll to position [0, 0]
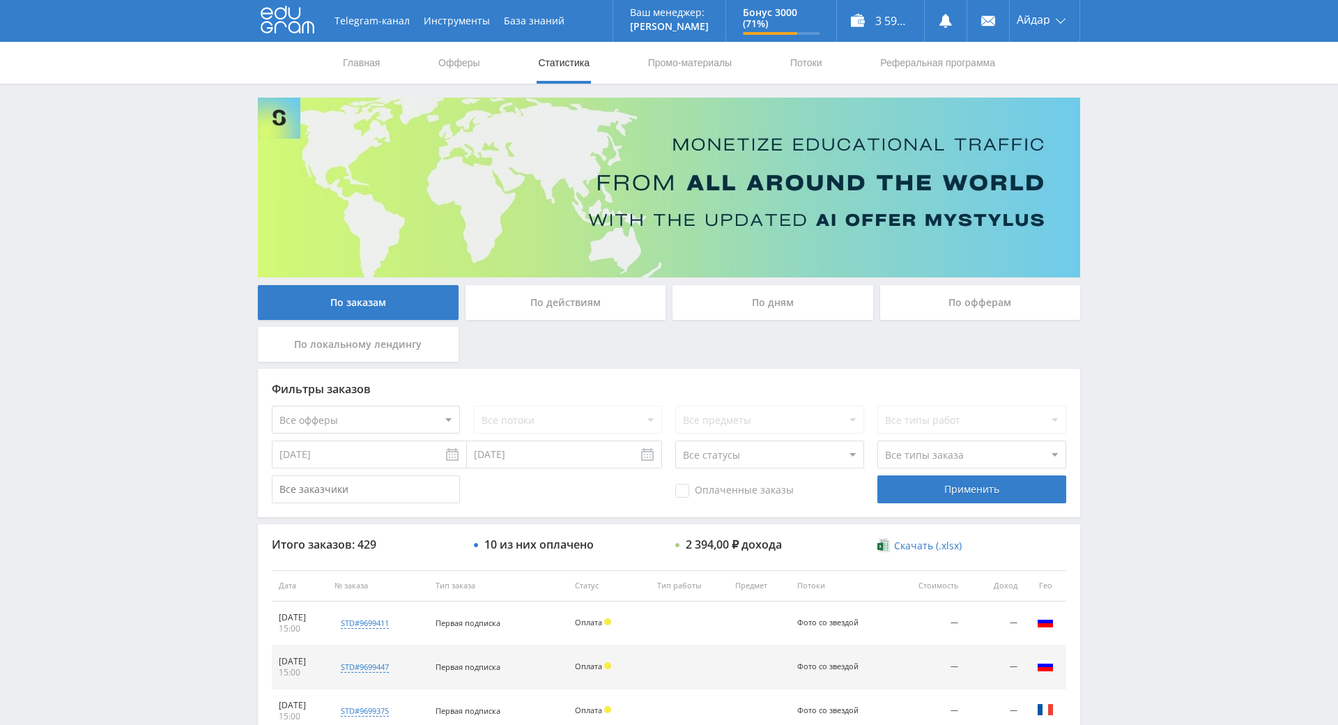
drag, startPoint x: 1137, startPoint y: 554, endPoint x: 1110, endPoint y: 351, distance: 205.3
drag, startPoint x: 606, startPoint y: 243, endPoint x: 551, endPoint y: 29, distance: 221.1
